Goal: Task Accomplishment & Management: Manage account settings

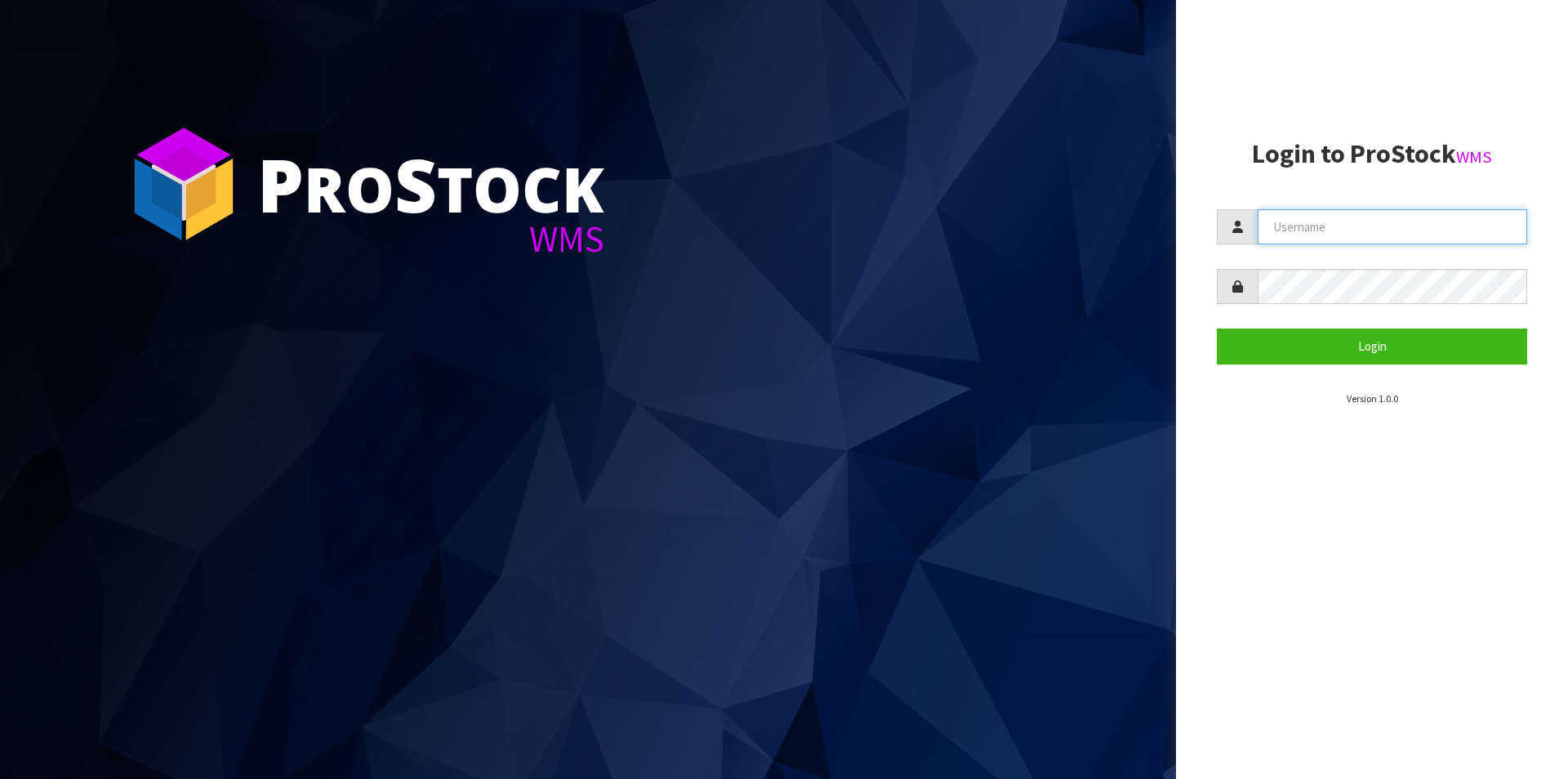
click at [1374, 214] on input "text" at bounding box center [1392, 226] width 269 height 35
type input "[PERSON_NAME][EMAIL_ADDRESS][DOMAIN_NAME]"
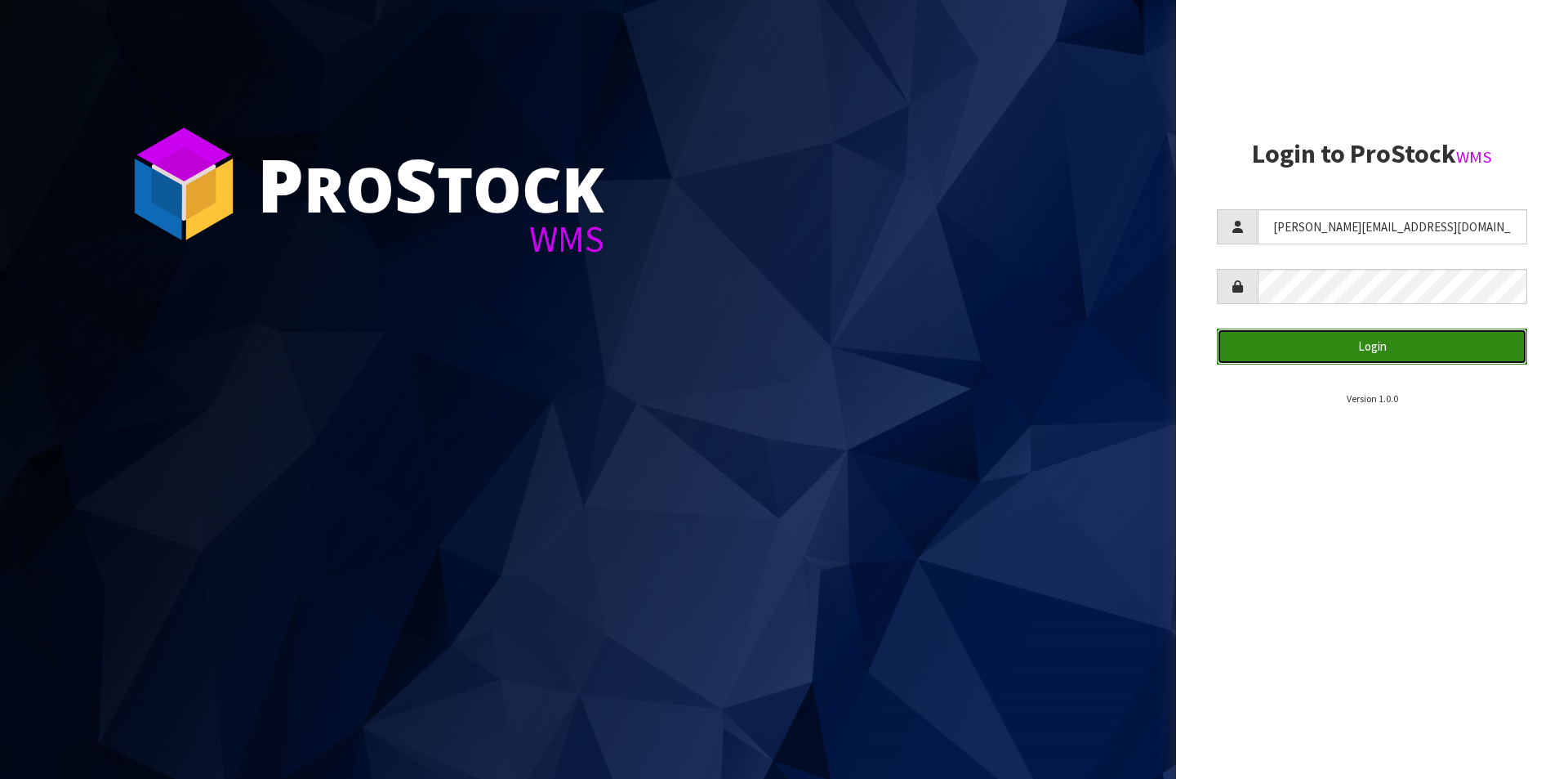
click at [1349, 341] on button "Login" at bounding box center [1372, 345] width 311 height 35
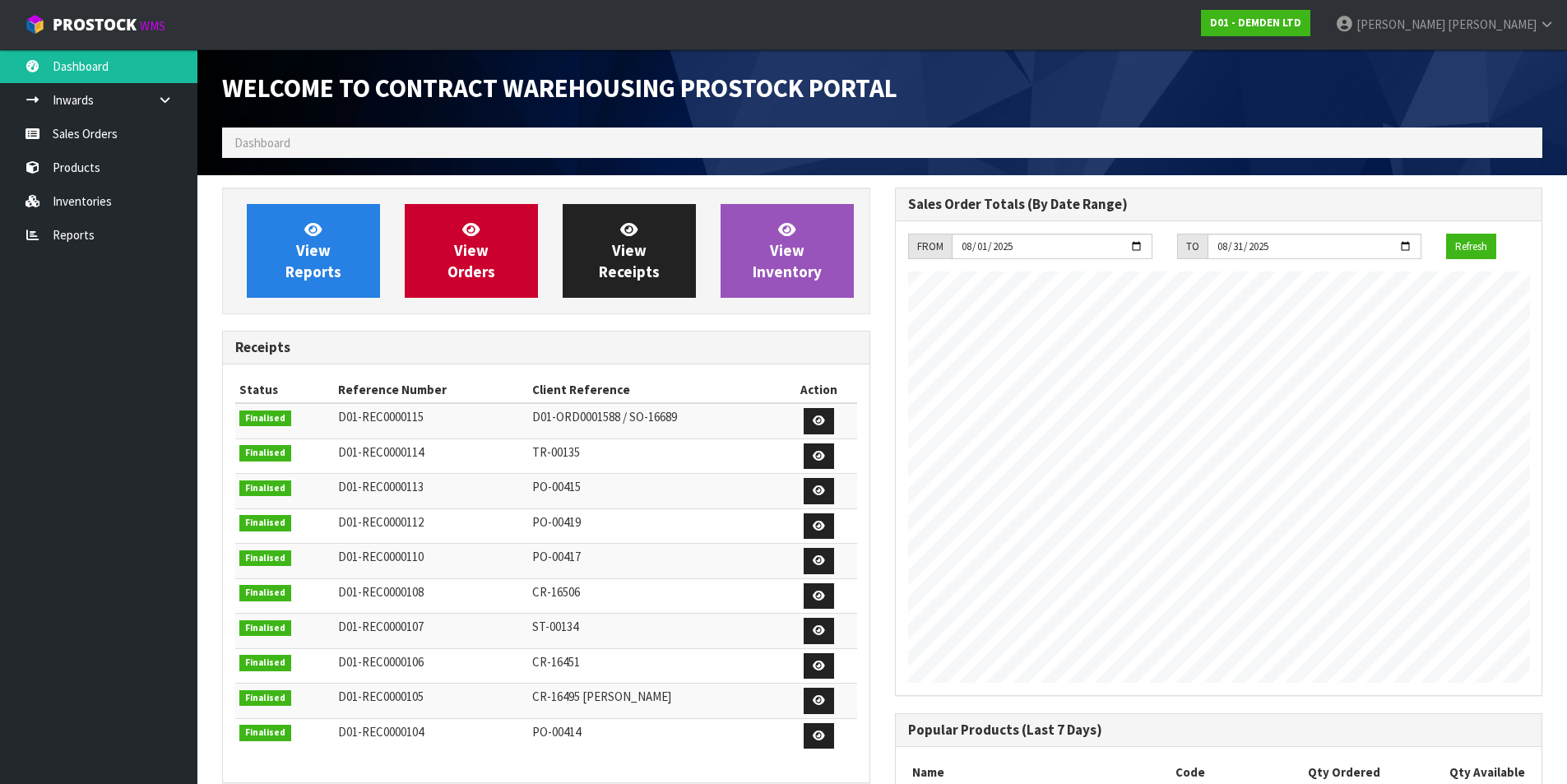
scroll to position [780, 672]
click at [458, 266] on span "View Orders" at bounding box center [471, 250] width 48 height 62
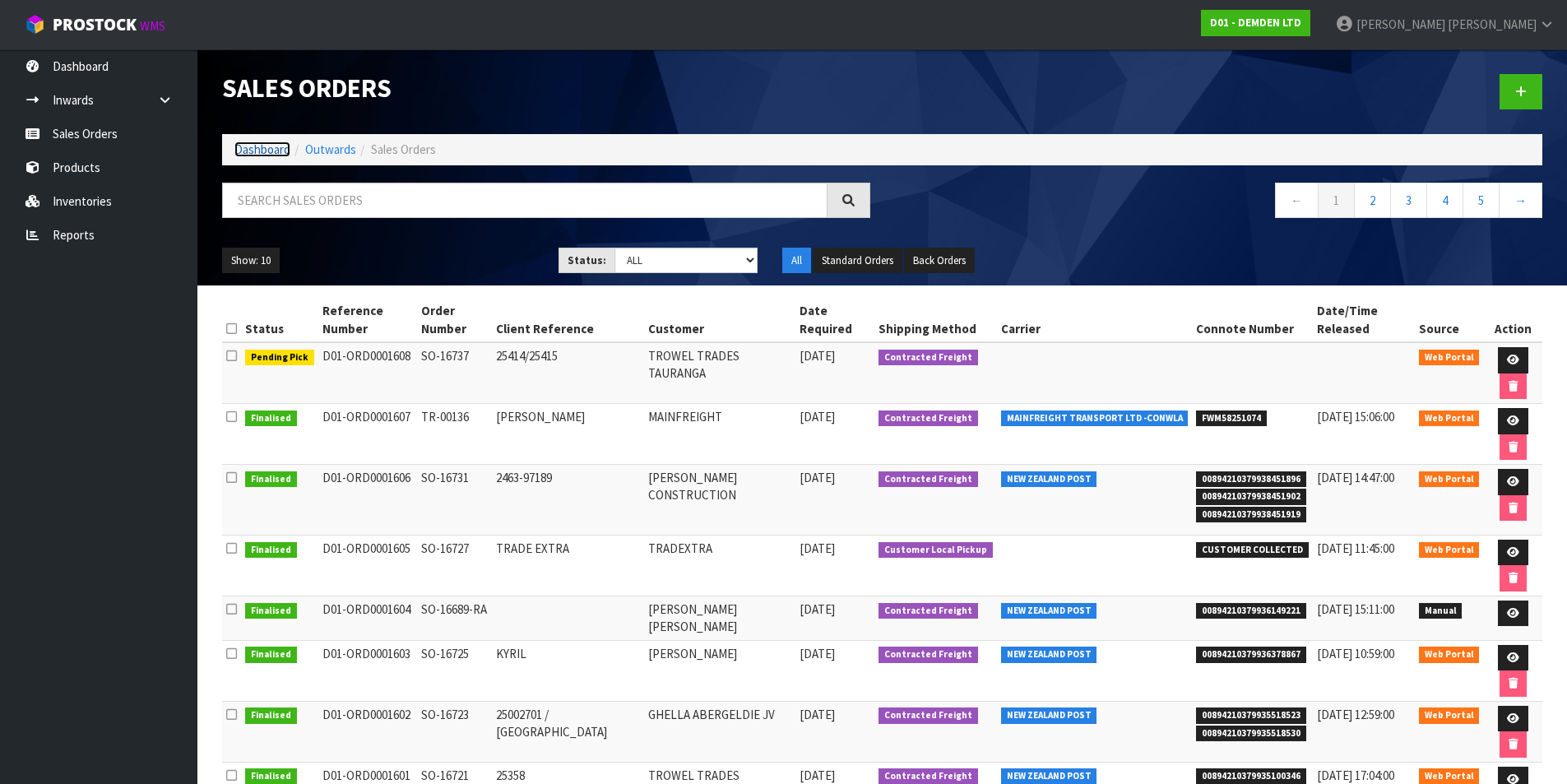
click at [257, 152] on link "Dashboard" at bounding box center [262, 149] width 56 height 16
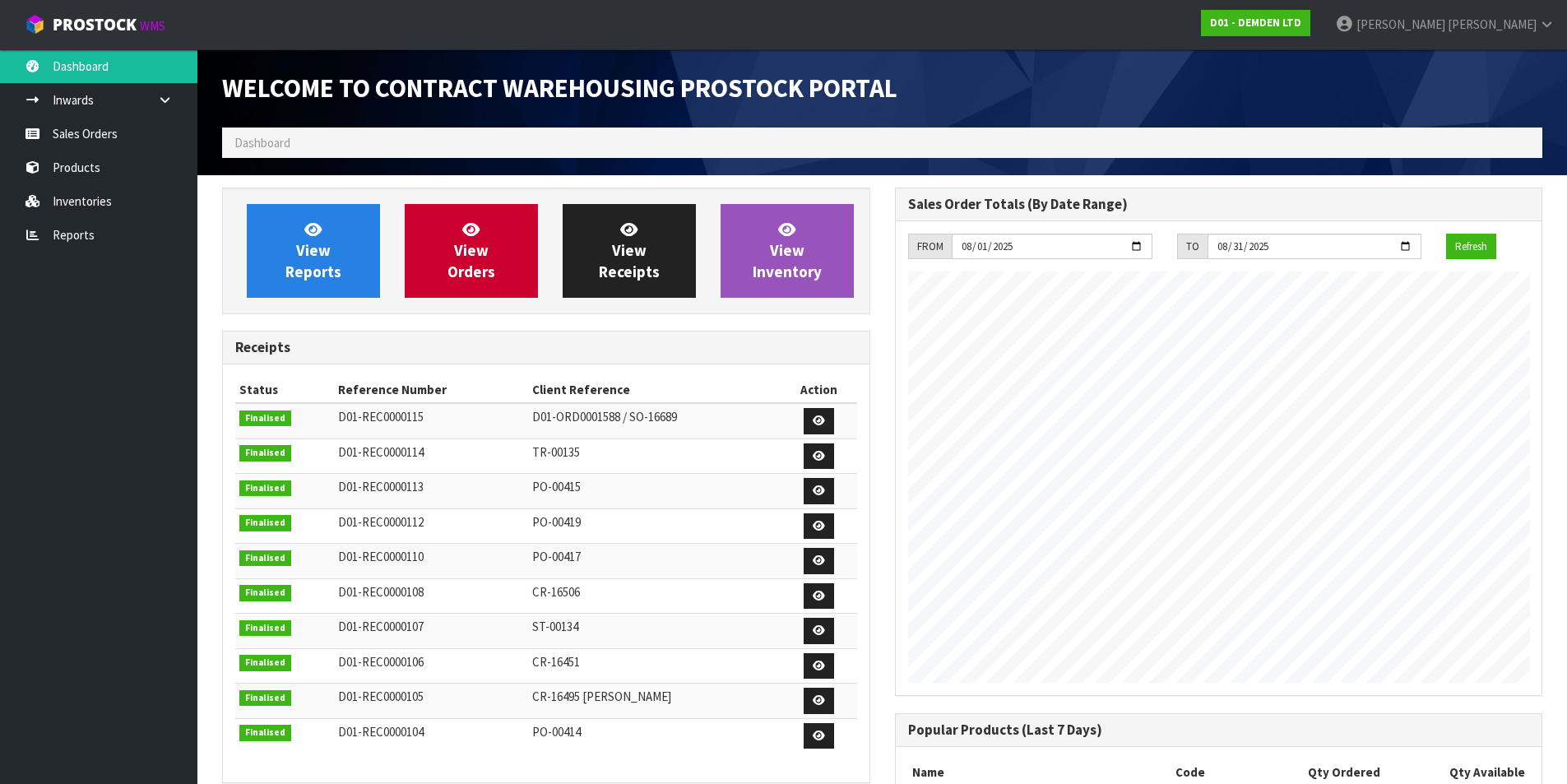
scroll to position [780, 672]
click at [447, 265] on link "View Orders" at bounding box center [471, 251] width 134 height 94
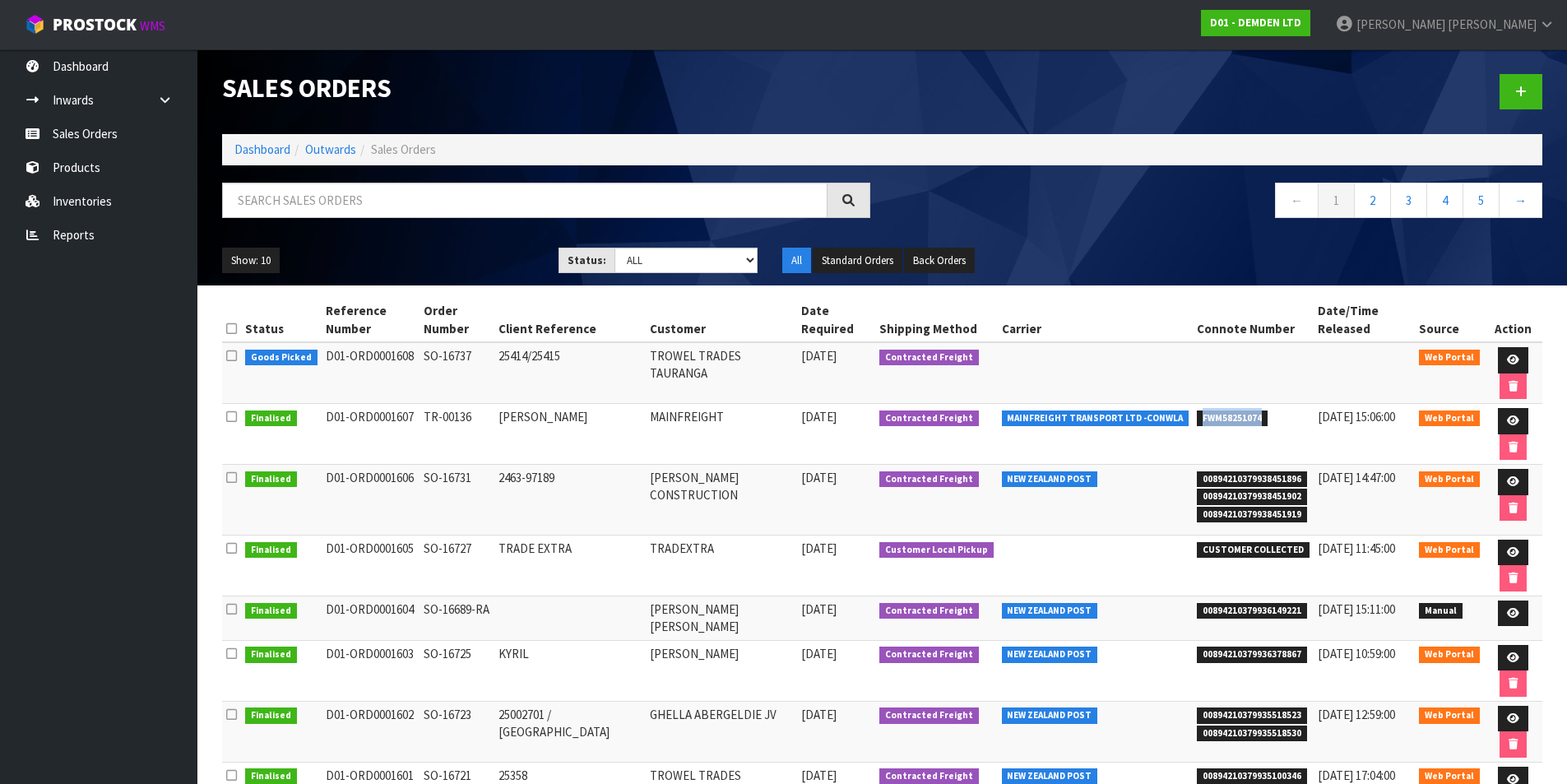
drag, startPoint x: 1242, startPoint y: 369, endPoint x: 1171, endPoint y: 371, distance: 71.0
click at [1193, 403] on td "FWM58251074" at bounding box center [1253, 433] width 121 height 61
copy span "FWM58251074"
click at [1498, 407] on link at bounding box center [1513, 420] width 31 height 26
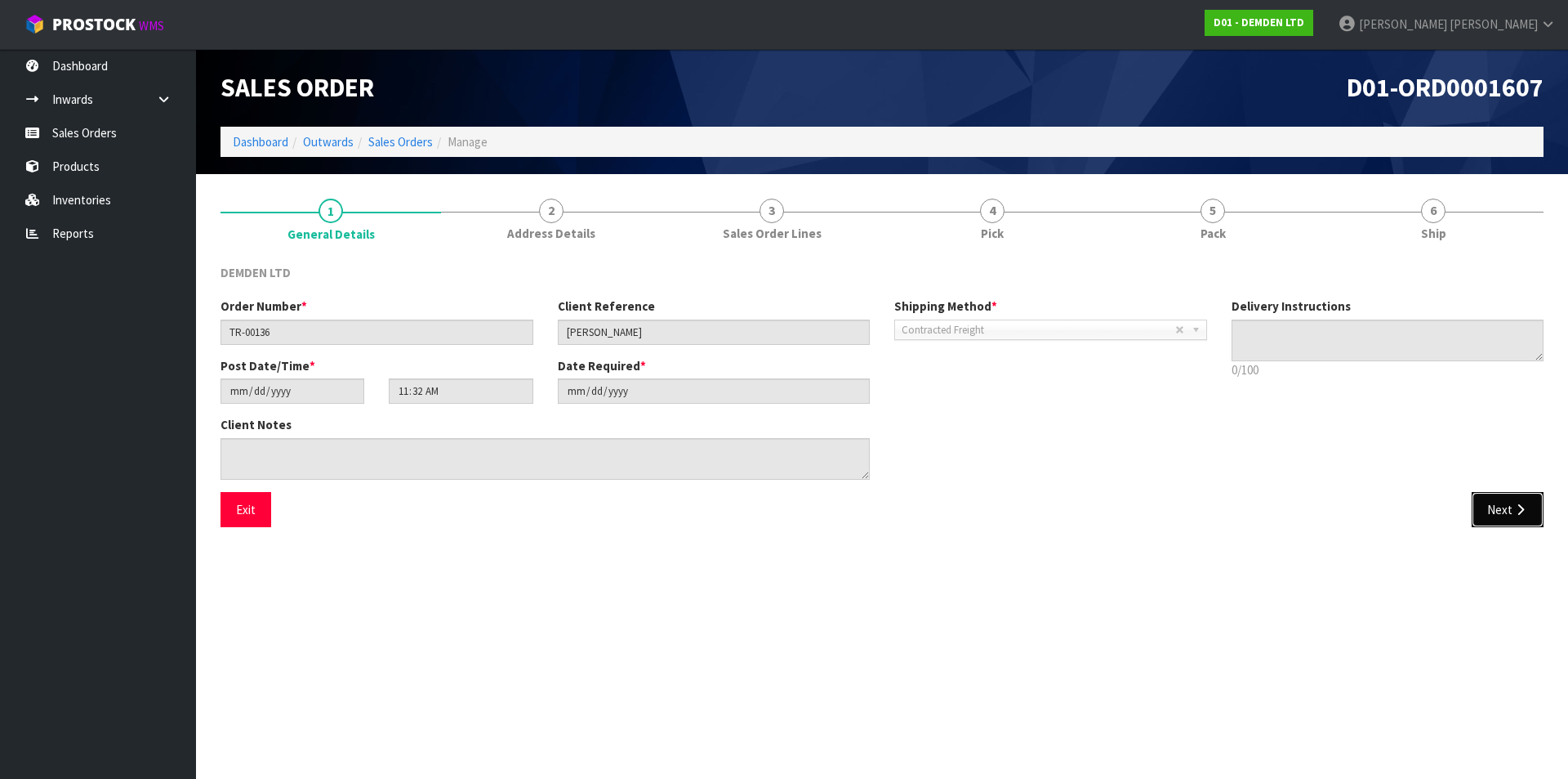
click at [1497, 496] on button "Next" at bounding box center [1507, 509] width 72 height 35
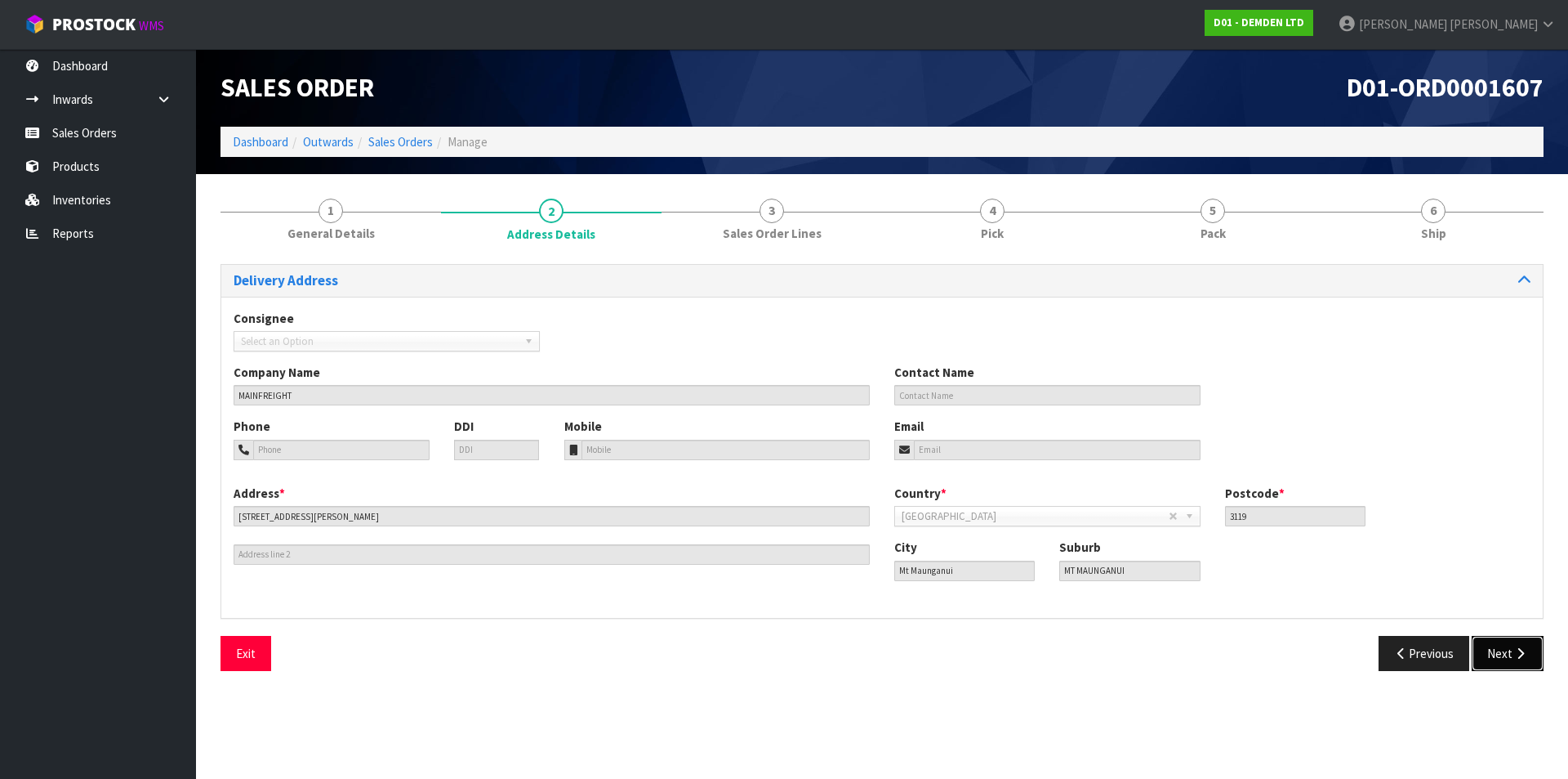
click at [1500, 662] on button "Next" at bounding box center [1507, 652] width 72 height 35
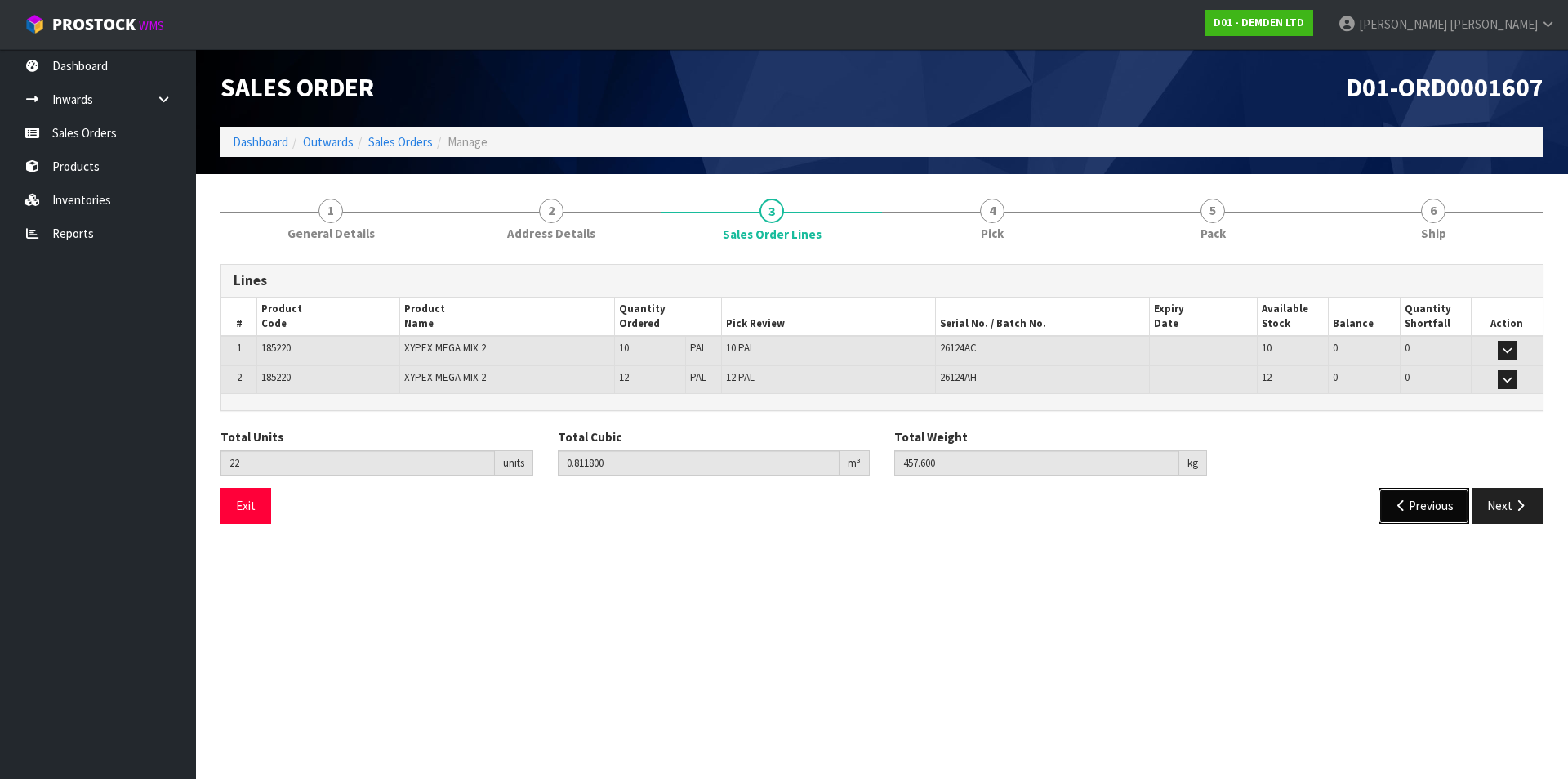
click at [1416, 515] on button "Previous" at bounding box center [1424, 505] width 91 height 35
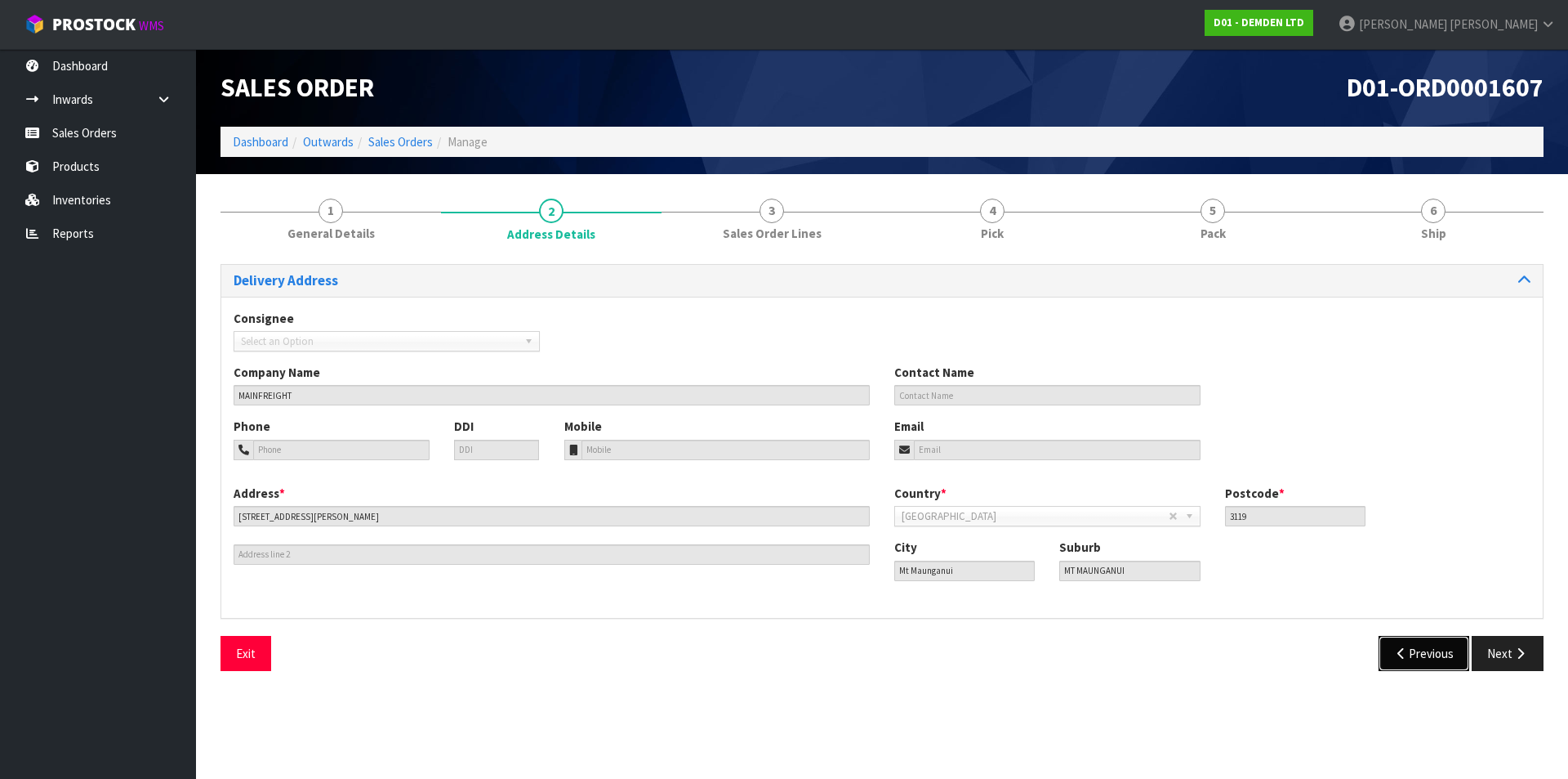
click at [1411, 660] on button "Previous" at bounding box center [1424, 652] width 91 height 35
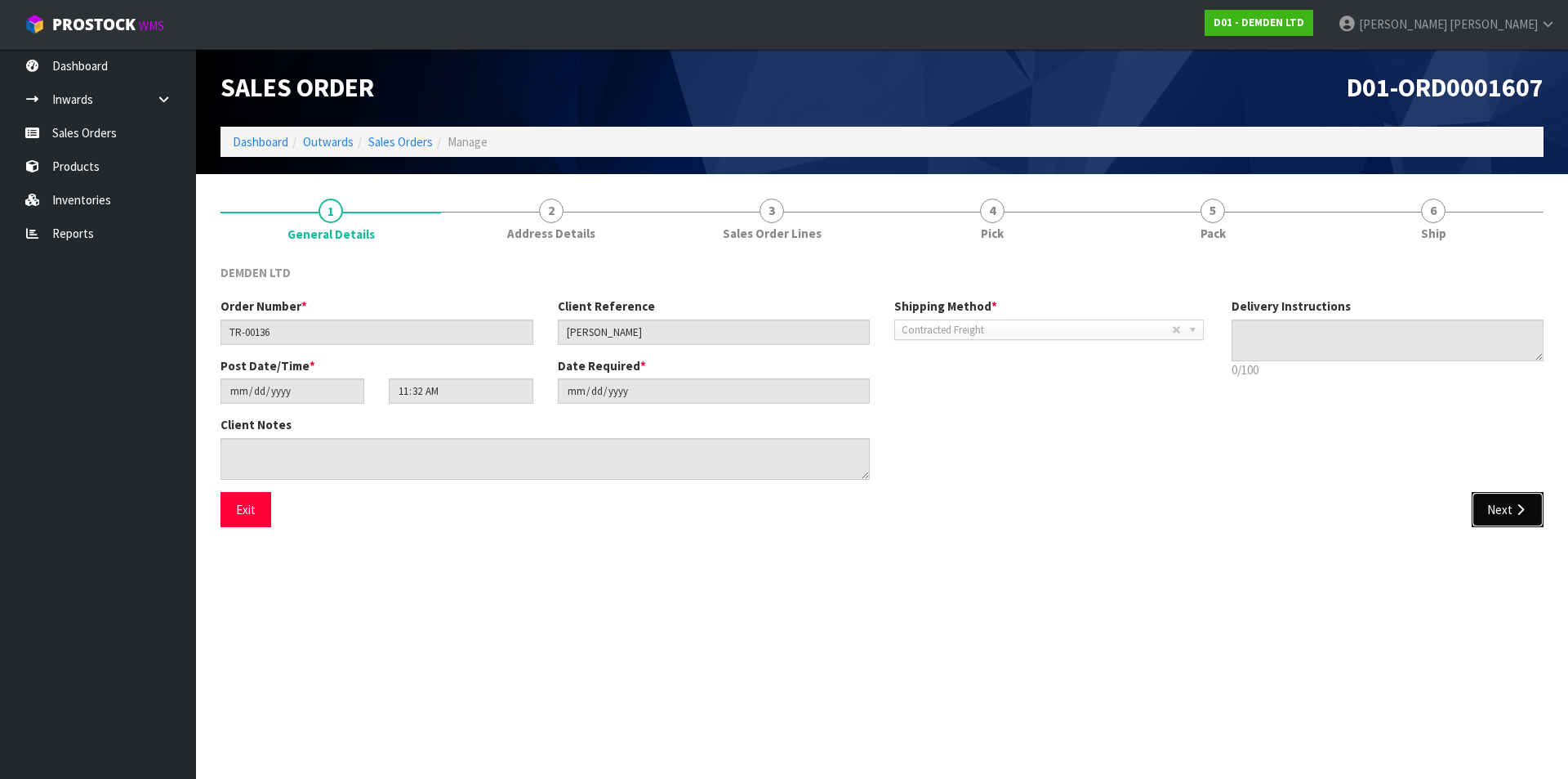
click at [1514, 511] on icon "button" at bounding box center [1521, 509] width 16 height 12
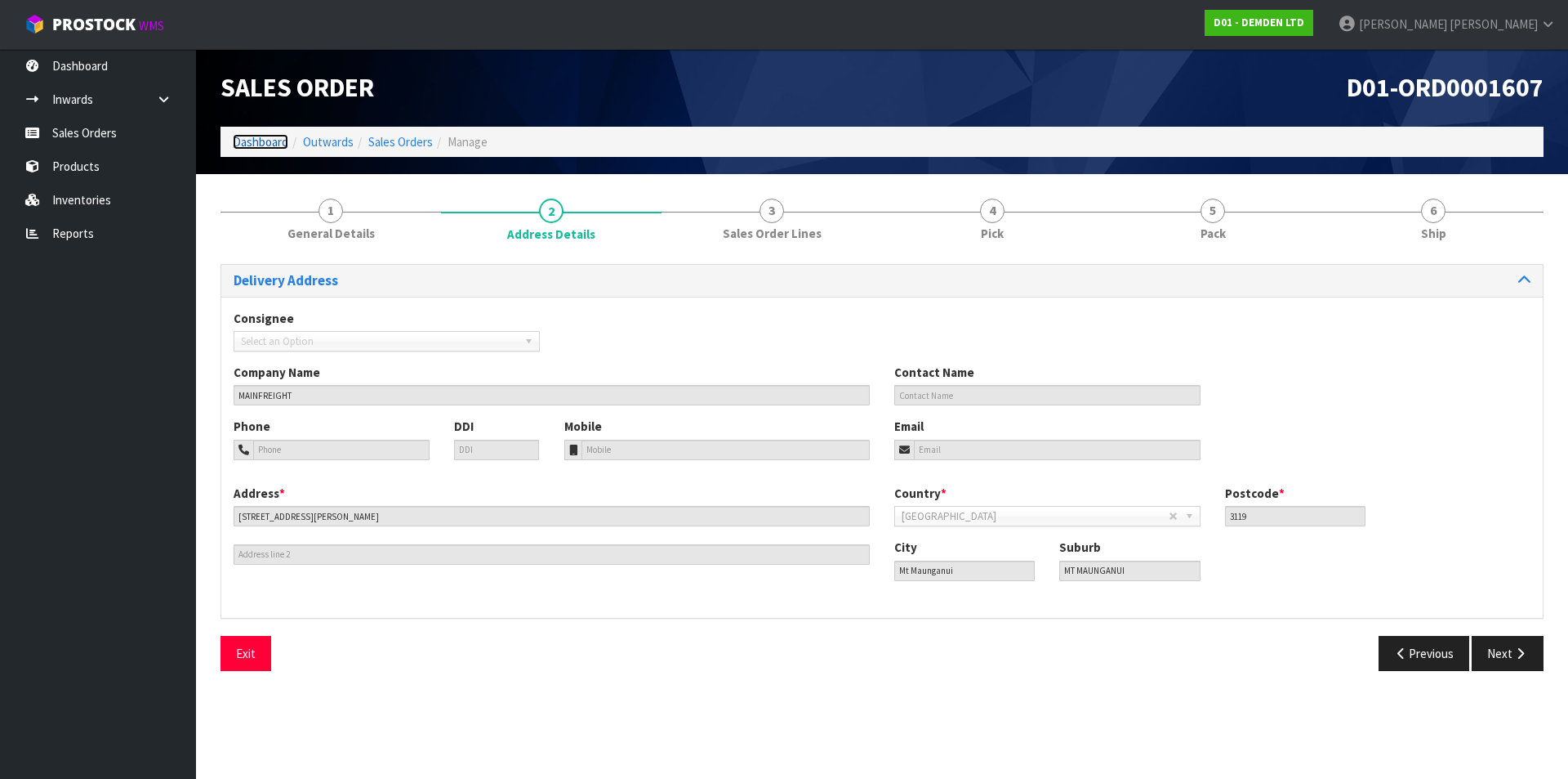
click at [260, 147] on link "Dashboard" at bounding box center [260, 142] width 55 height 16
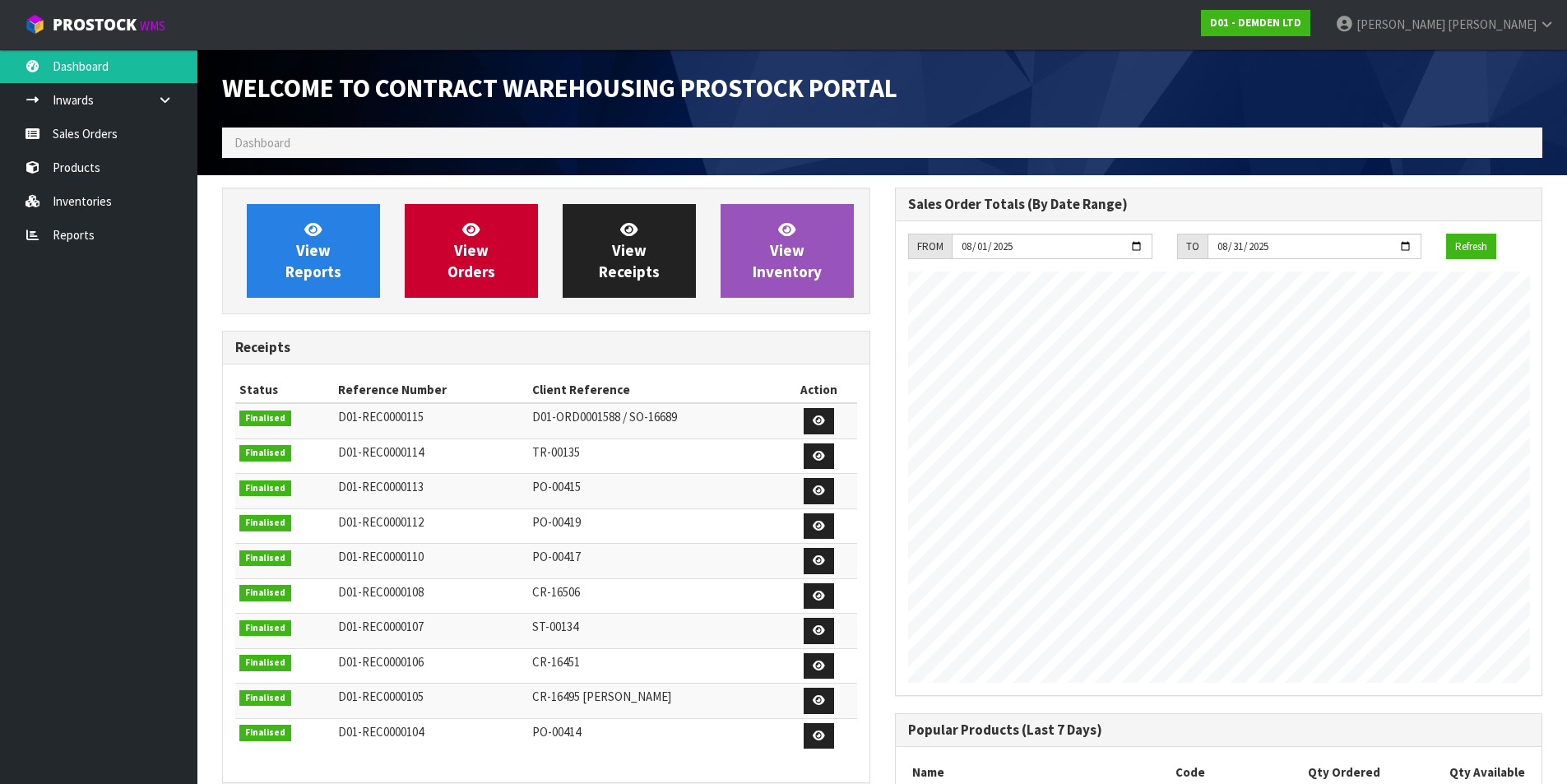
scroll to position [780, 672]
click at [483, 232] on link "View Orders" at bounding box center [471, 251] width 134 height 94
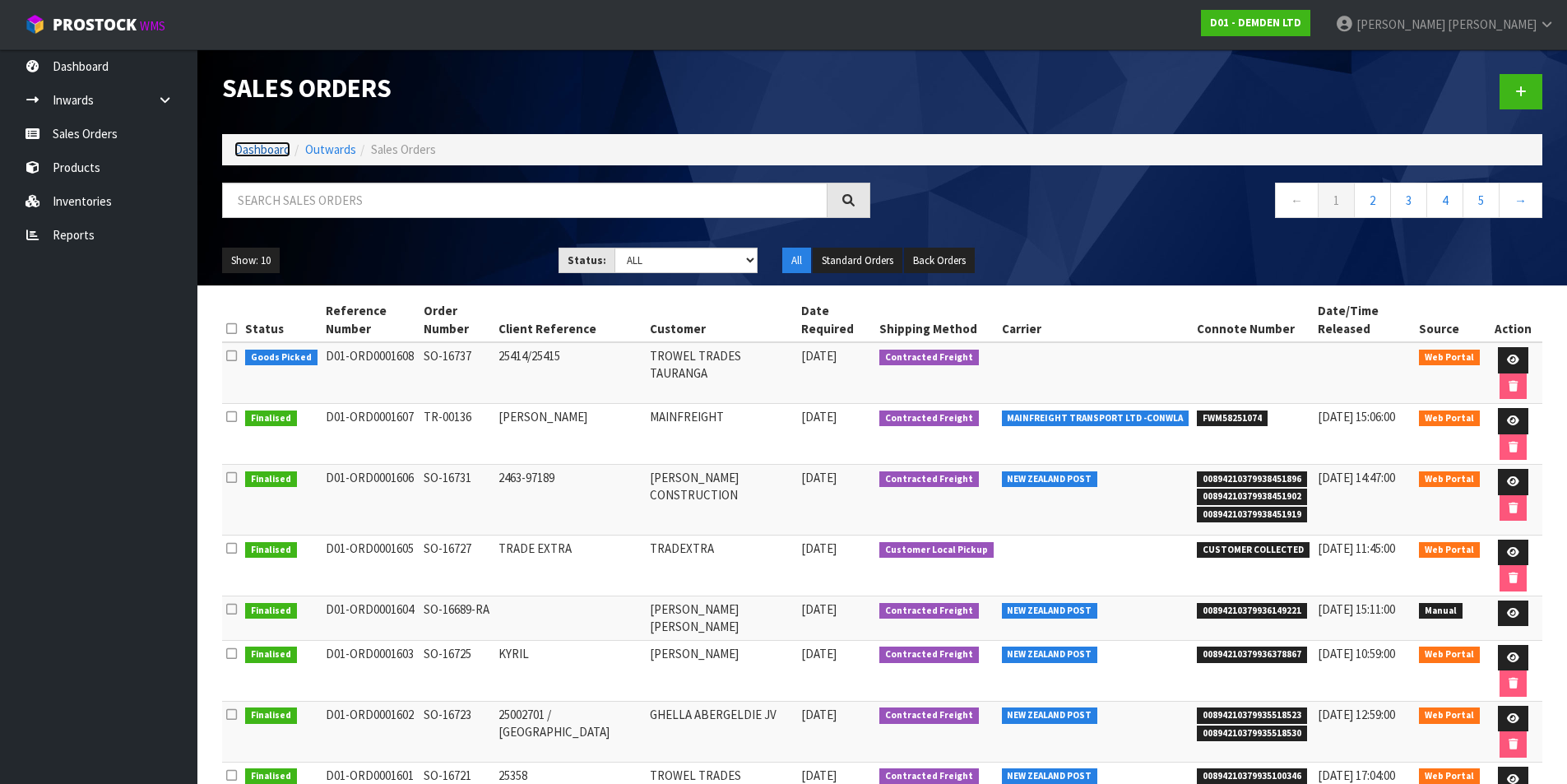
click at [271, 146] on link "Dashboard" at bounding box center [262, 149] width 56 height 16
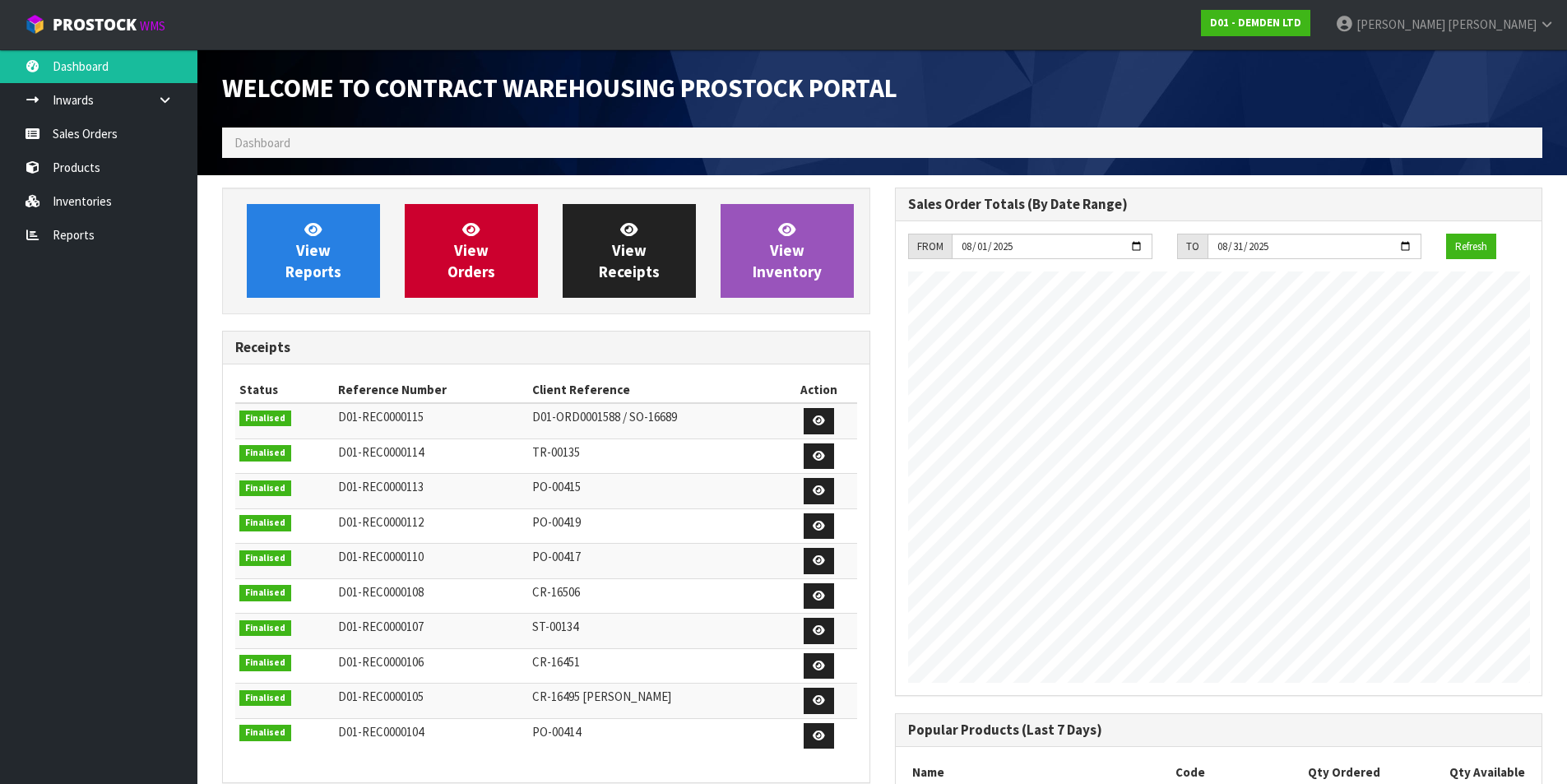
scroll to position [780, 672]
